Goal: Find specific page/section: Find specific page/section

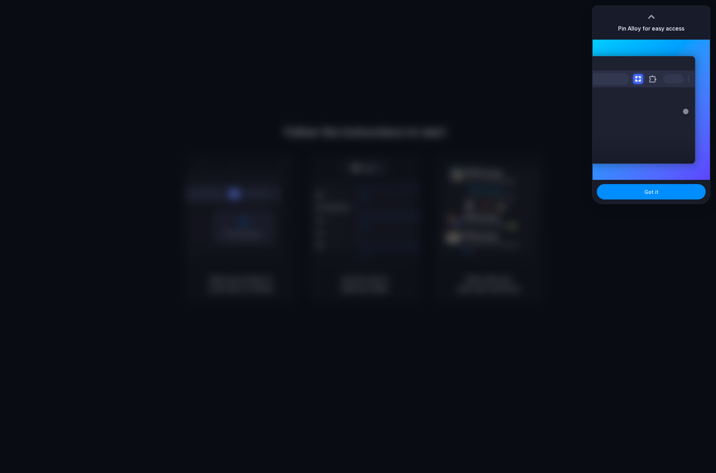
click at [651, 17] on div at bounding box center [651, 17] width 11 height 11
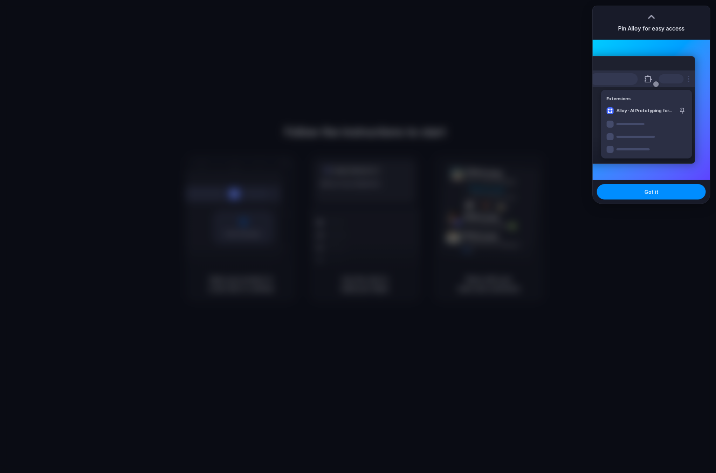
drag, startPoint x: 651, startPoint y: 13, endPoint x: 655, endPoint y: 23, distance: 10.7
click at [655, 23] on div "Pin Alloy for easy access" at bounding box center [651, 23] width 117 height 34
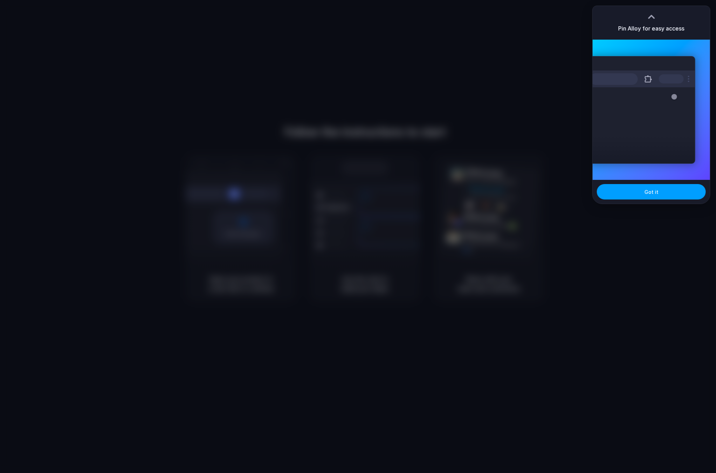
click at [657, 196] on button "Got it" at bounding box center [651, 191] width 109 height 15
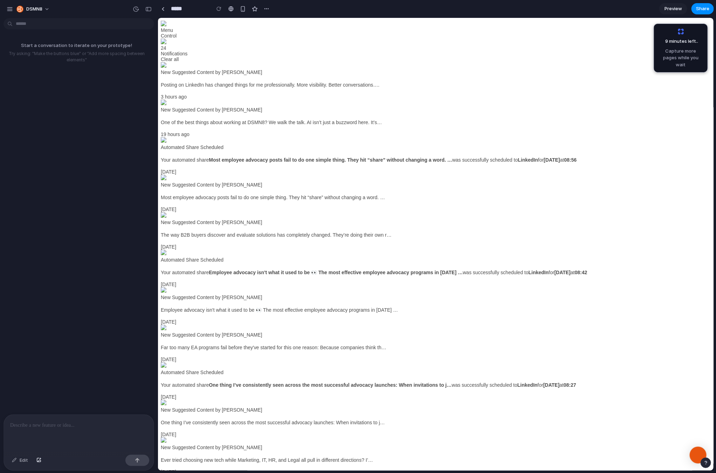
click at [670, 7] on span "Preview" at bounding box center [674, 8] width 18 height 7
